Goal: Information Seeking & Learning: Learn about a topic

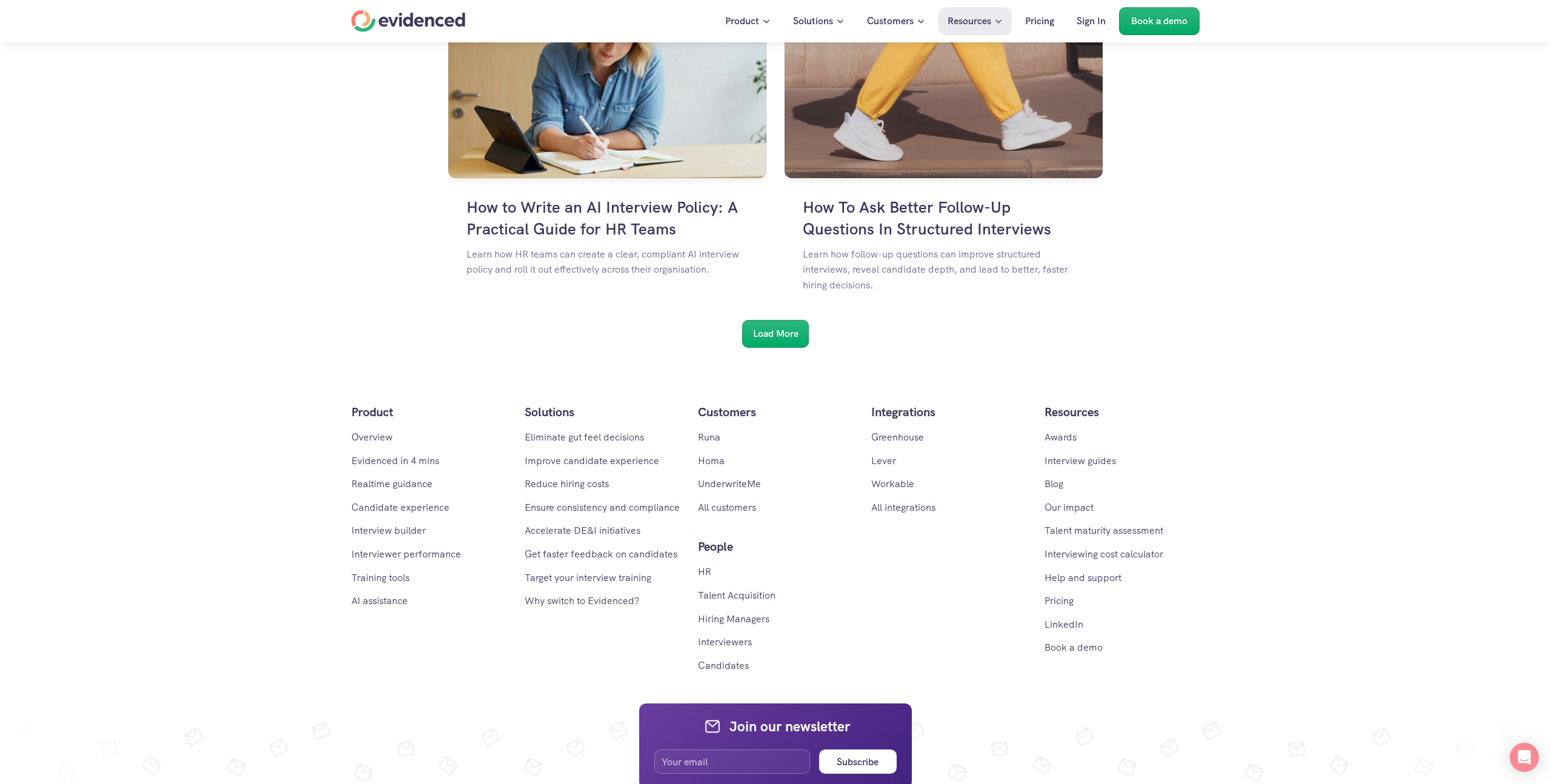
scroll to position [2123, 0]
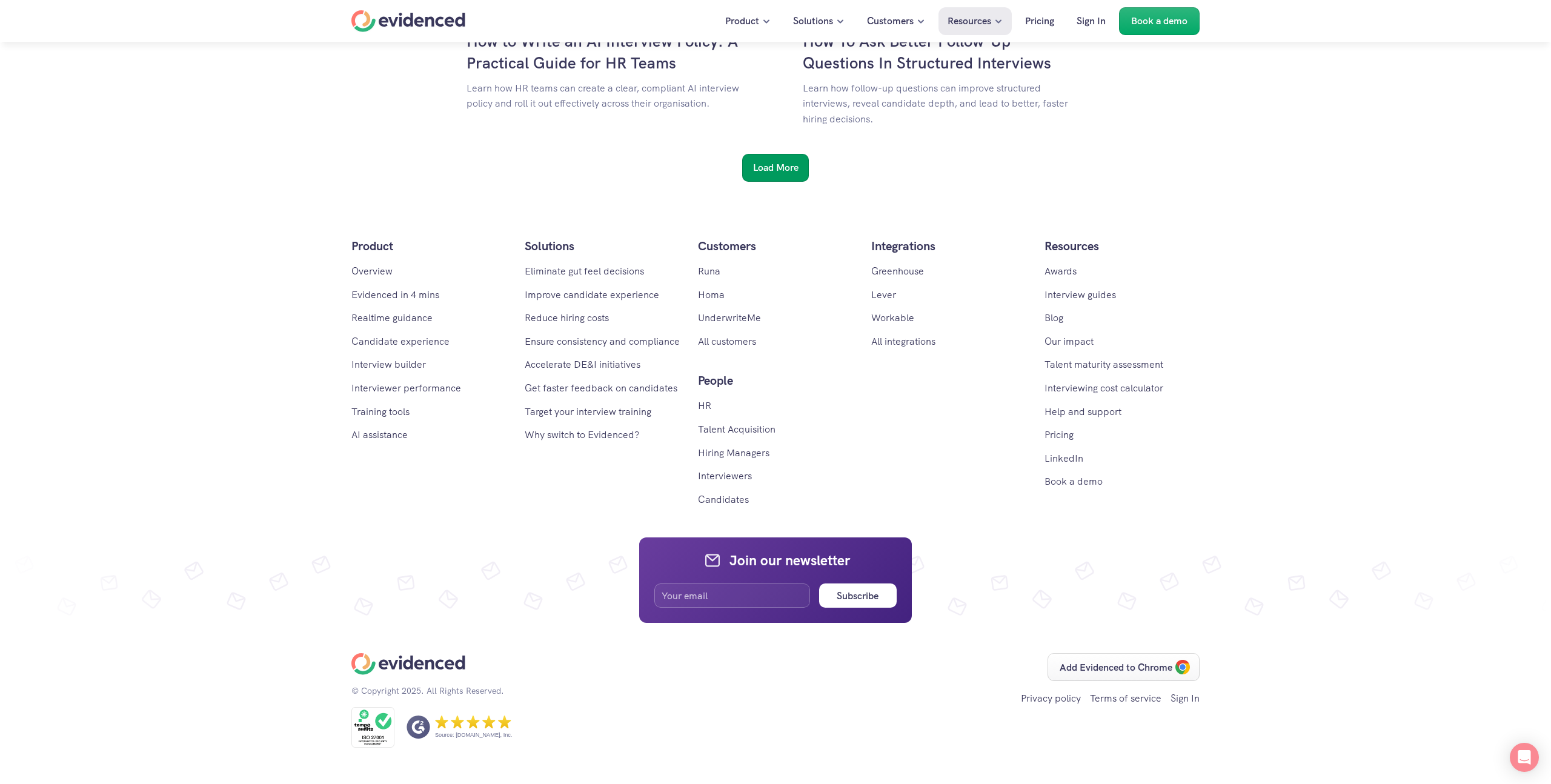
click at [762, 156] on div "Load More" at bounding box center [775, 168] width 67 height 28
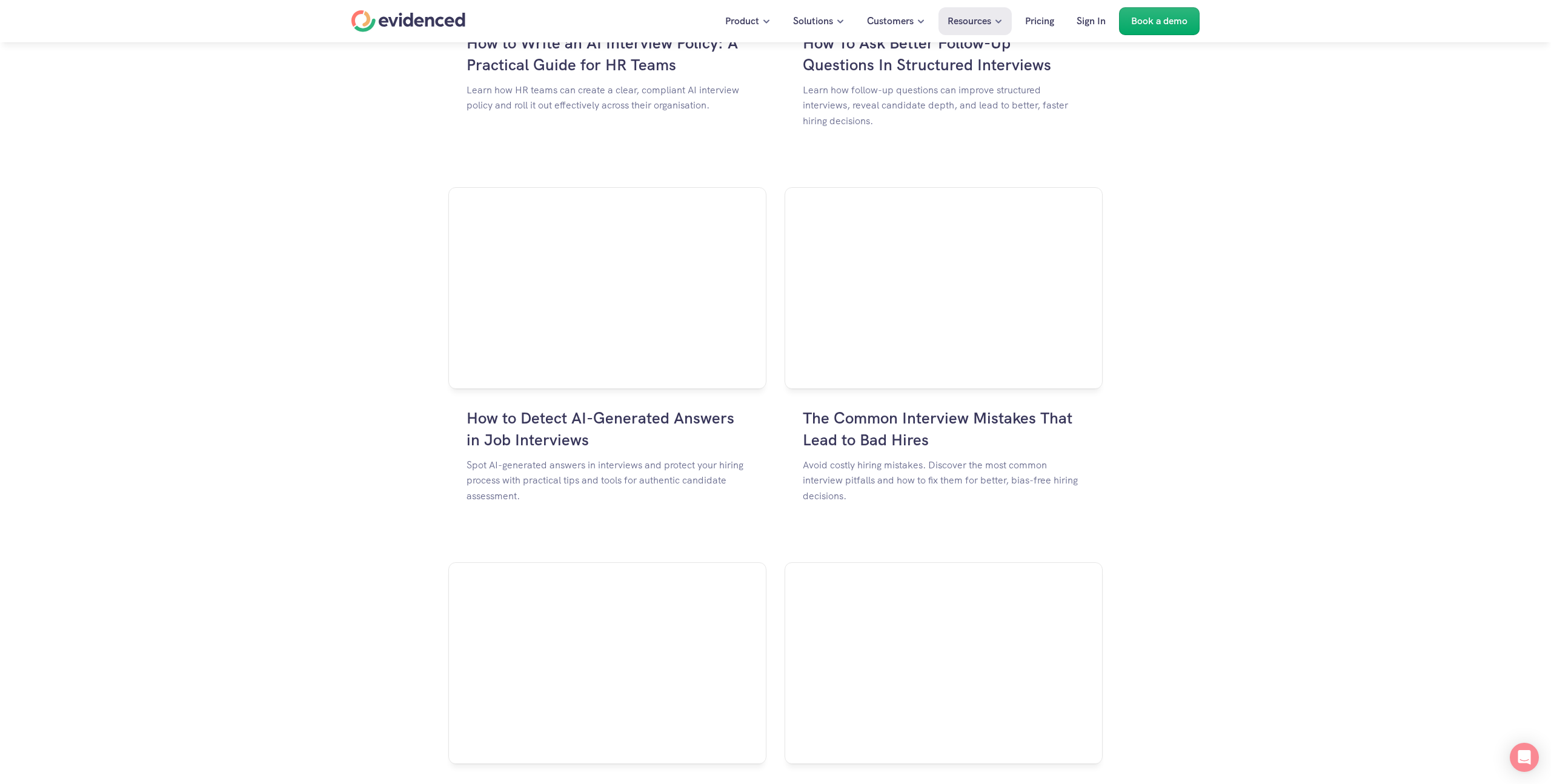
scroll to position [3534, 0]
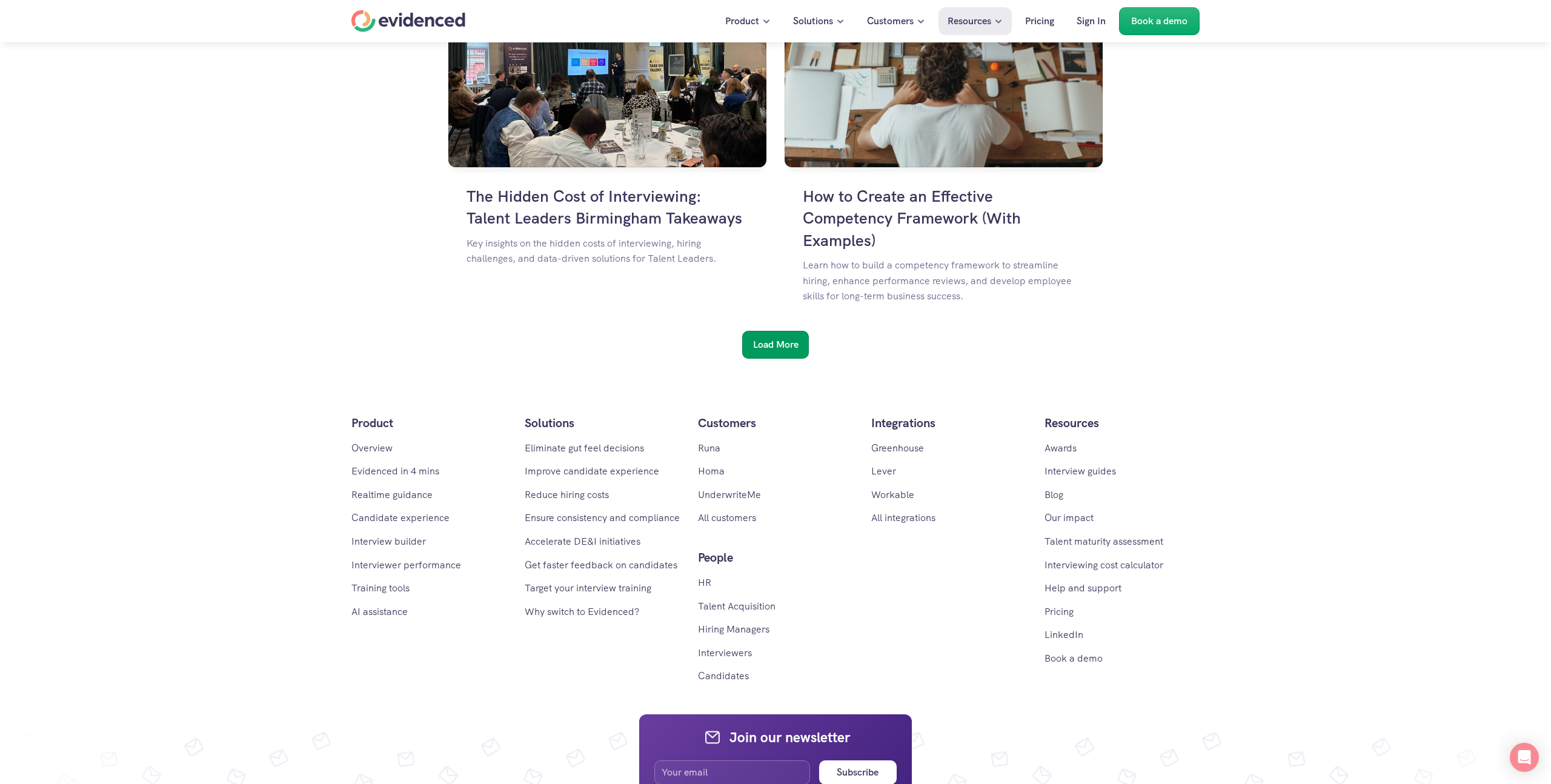
click at [766, 337] on h6 "Load More" at bounding box center [775, 344] width 45 height 16
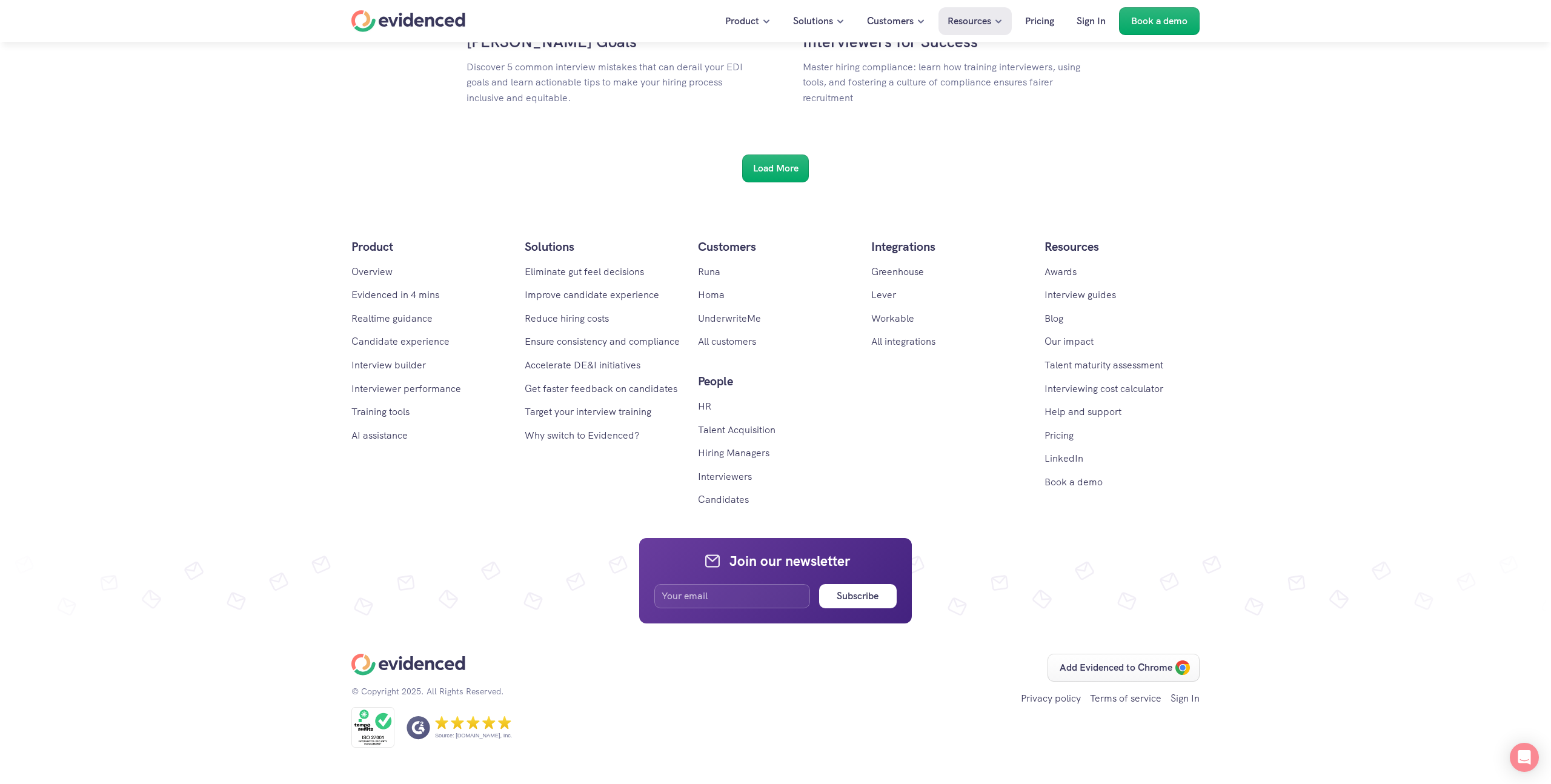
scroll to position [5210, 0]
click at [766, 161] on h6 "Load More" at bounding box center [775, 168] width 45 height 16
click at [773, 170] on h6 "Load More" at bounding box center [775, 168] width 45 height 16
click at [773, 170] on div "Load More" at bounding box center [775, 168] width 67 height 28
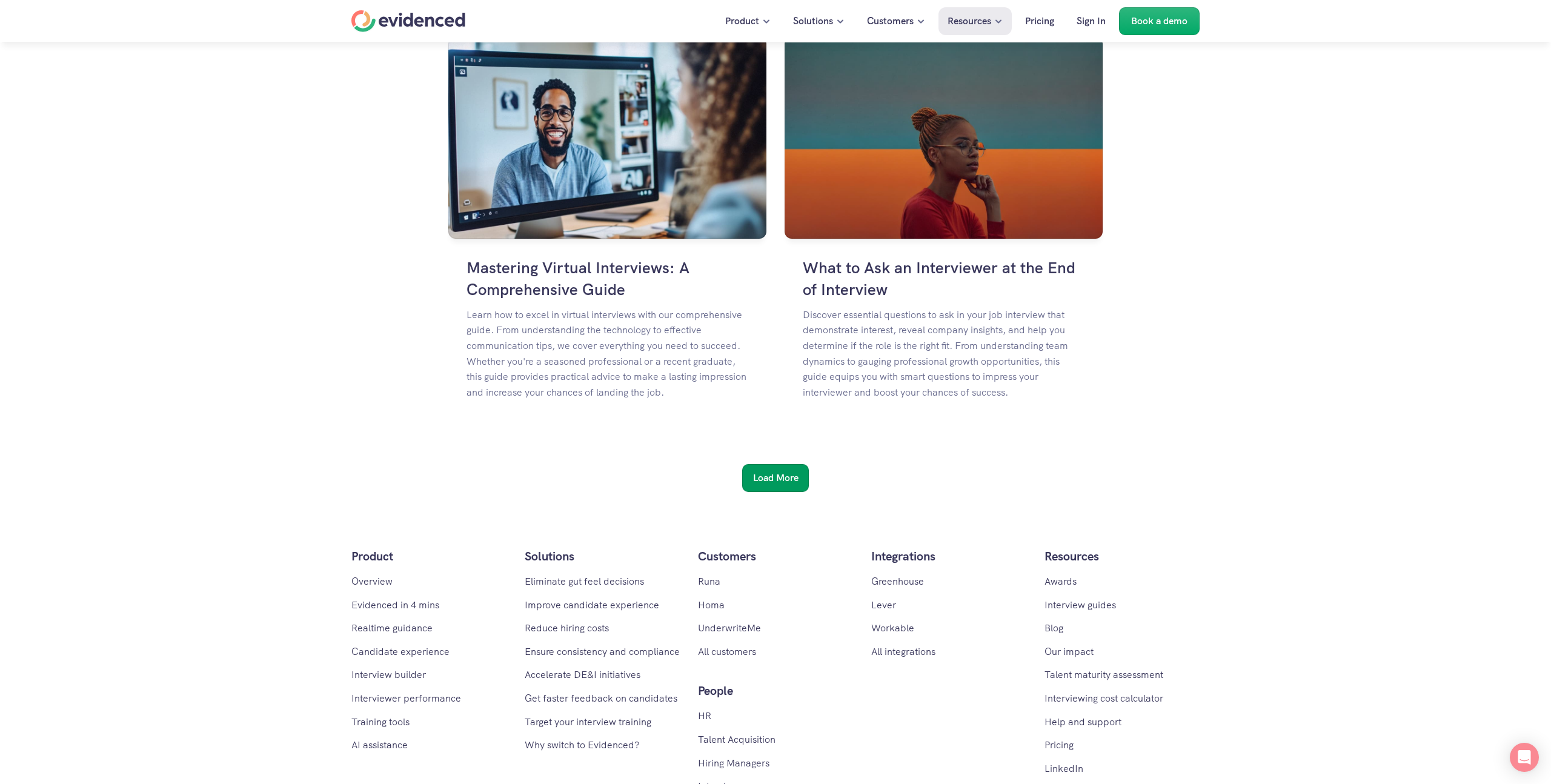
click at [773, 470] on h6 "Load More" at bounding box center [775, 478] width 45 height 16
click at [773, 470] on div at bounding box center [775, 478] width 17 height 17
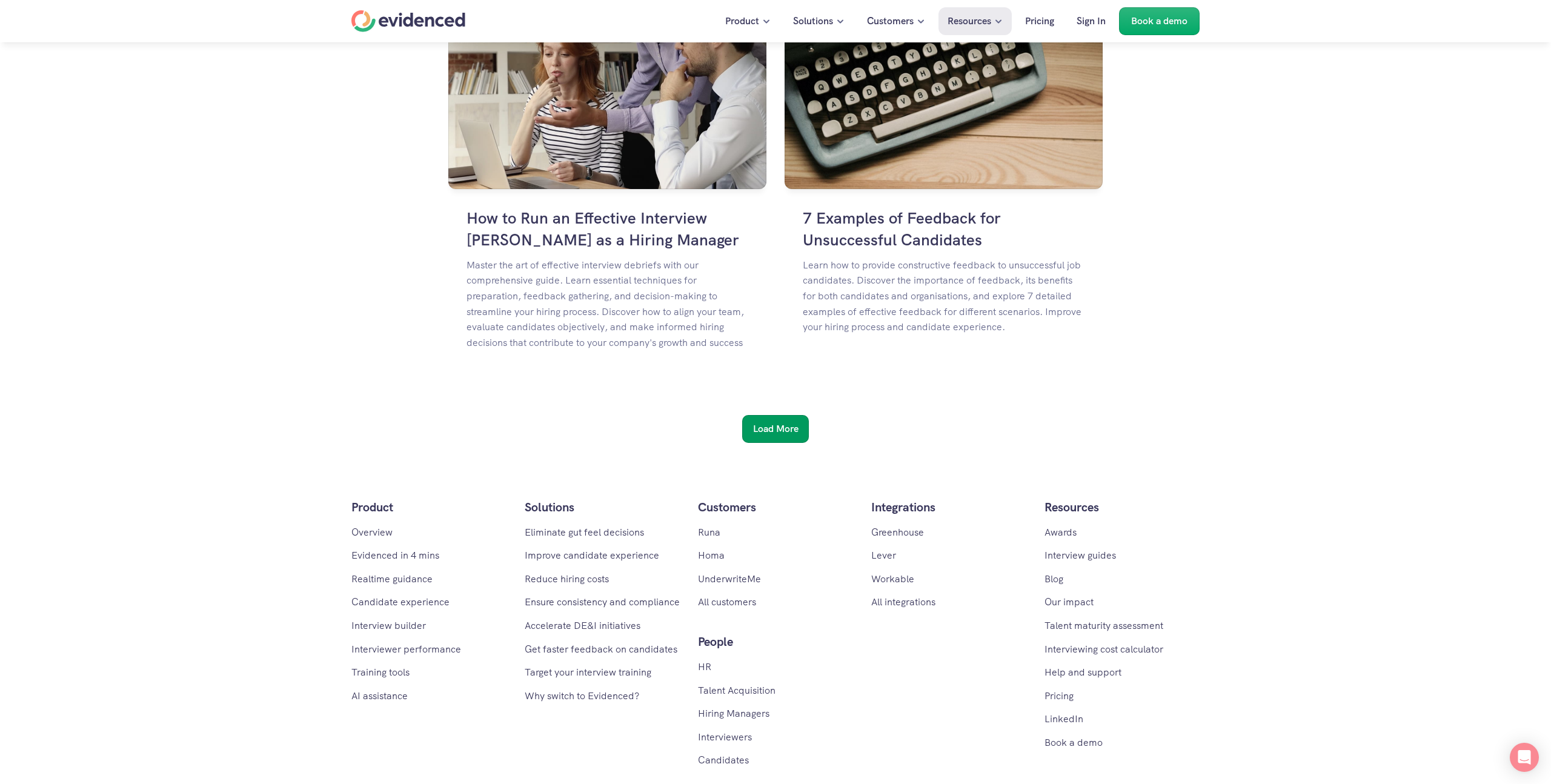
click at [772, 415] on div "Load More" at bounding box center [775, 429] width 67 height 28
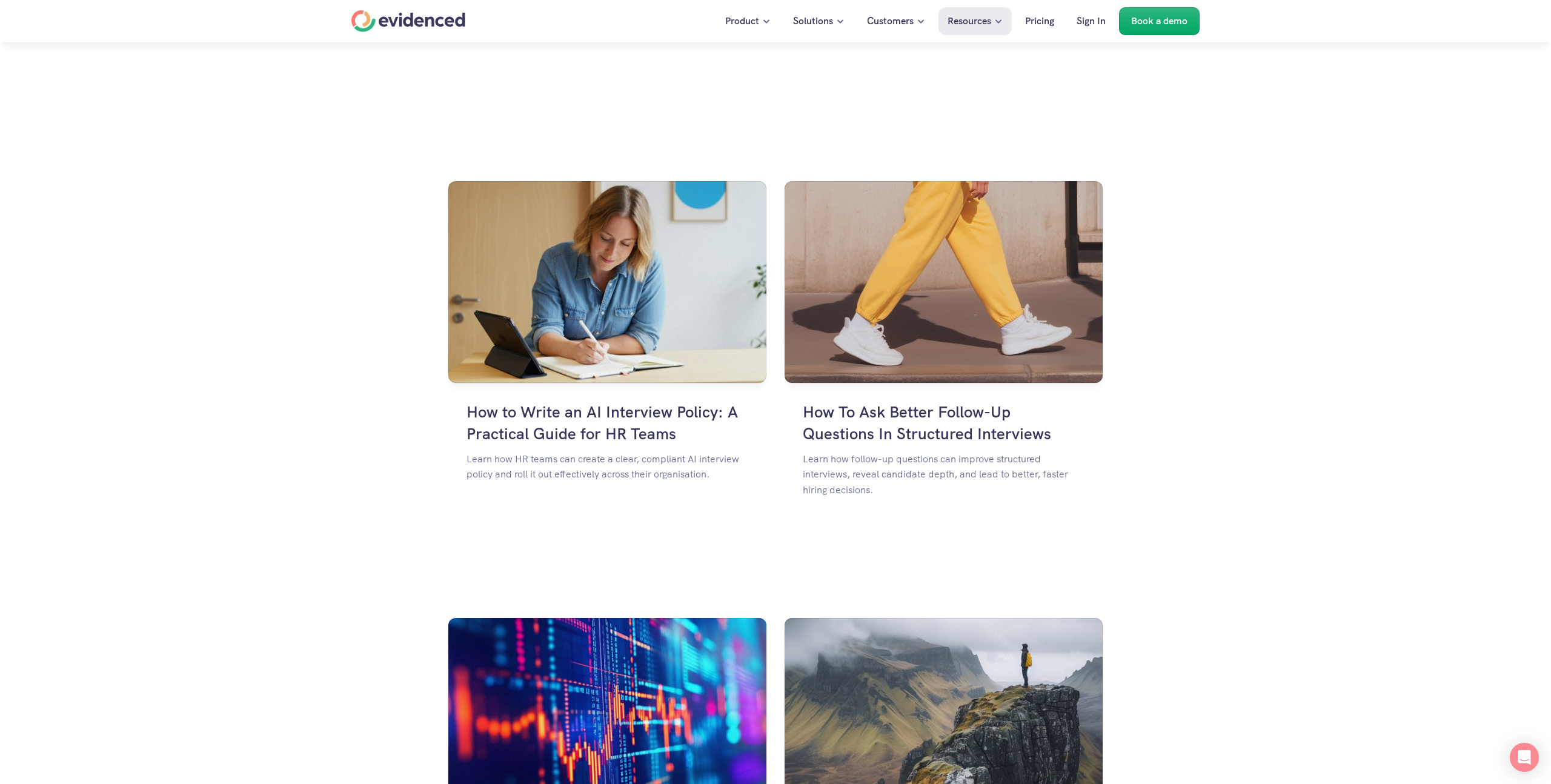
scroll to position [2435, 0]
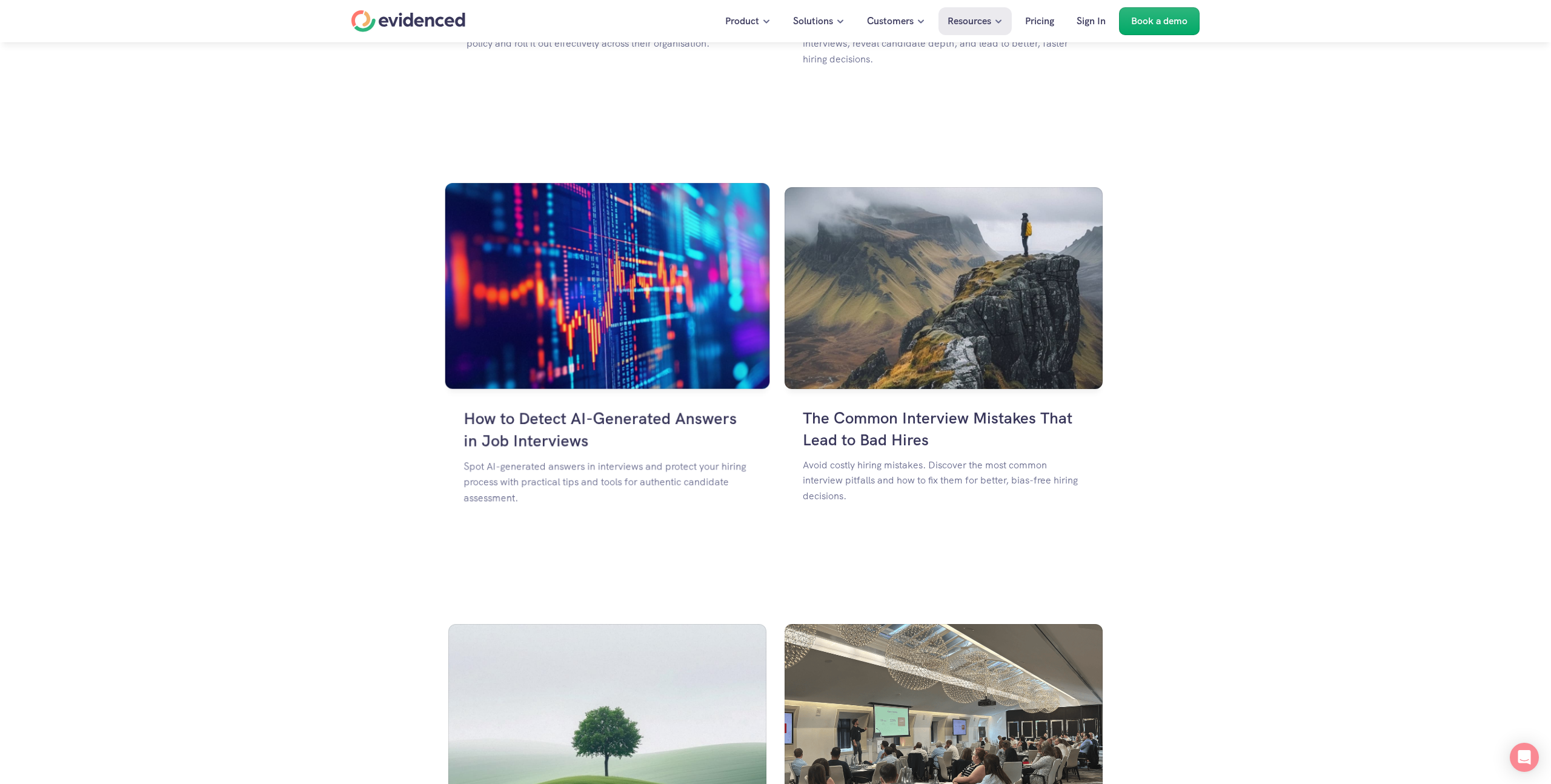
click at [494, 411] on h4 "How to Detect AI-Generated Answers in Job Interviews" at bounding box center [607, 430] width 288 height 45
